Goal: Information Seeking & Learning: Stay updated

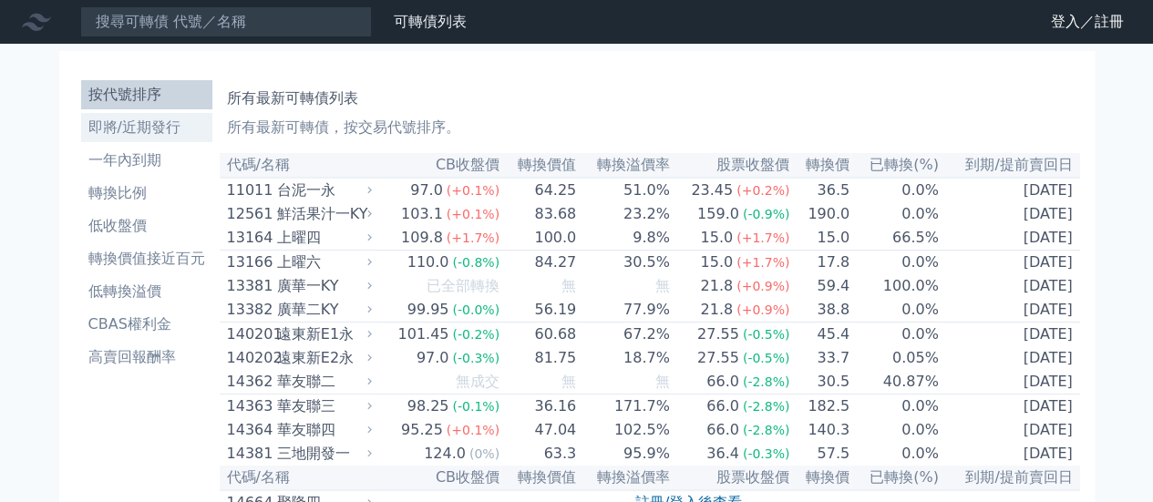
click at [109, 140] on link "即將/近期發行" at bounding box center [146, 127] width 131 height 29
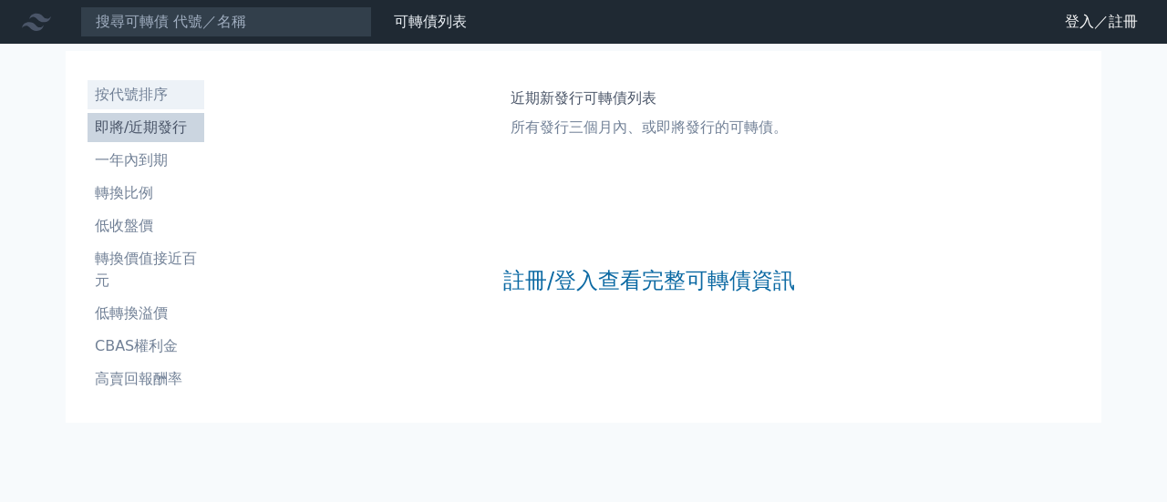
click at [135, 95] on li "按代號排序" at bounding box center [146, 95] width 117 height 22
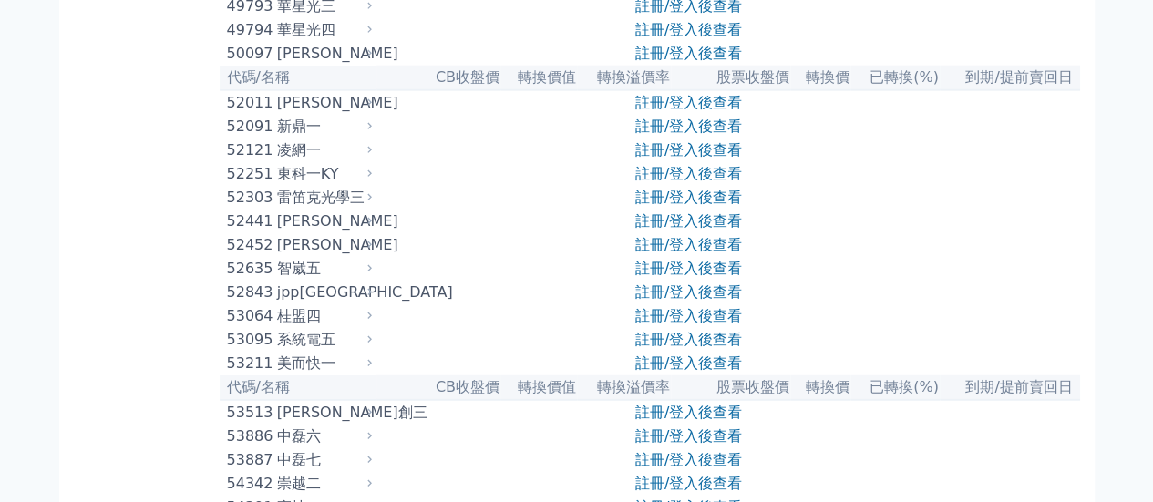
scroll to position [5562, 0]
